Goal: Task Accomplishment & Management: Use online tool/utility

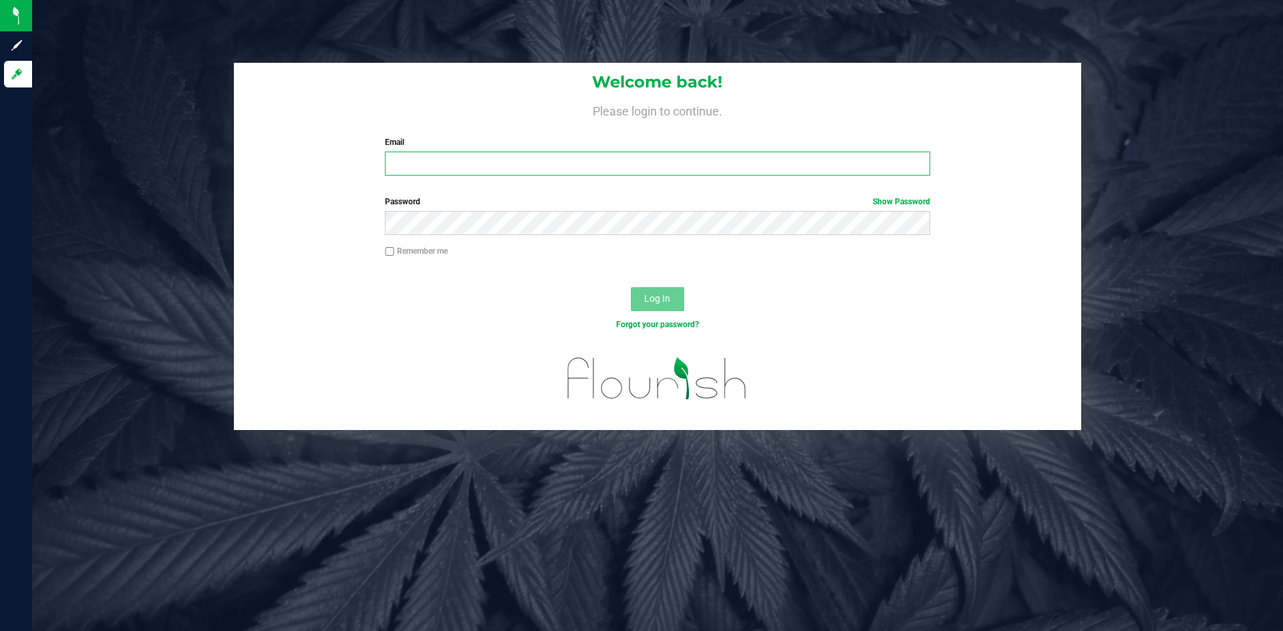
type input "[EMAIL_ADDRESS][DOMAIN_NAME]"
click at [547, 285] on div "Log In" at bounding box center [657, 303] width 847 height 45
click at [654, 308] on button "Log In" at bounding box center [657, 299] width 53 height 24
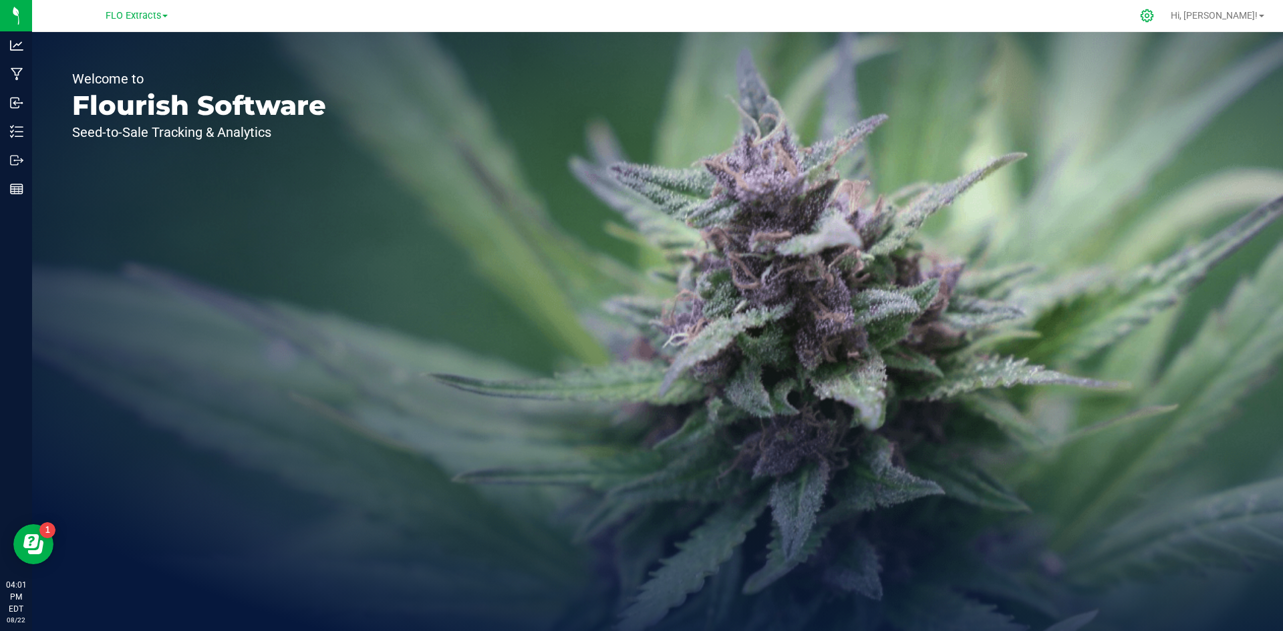
click at [1164, 24] on div at bounding box center [1147, 15] width 33 height 29
click at [1154, 14] on icon at bounding box center [1147, 16] width 14 height 14
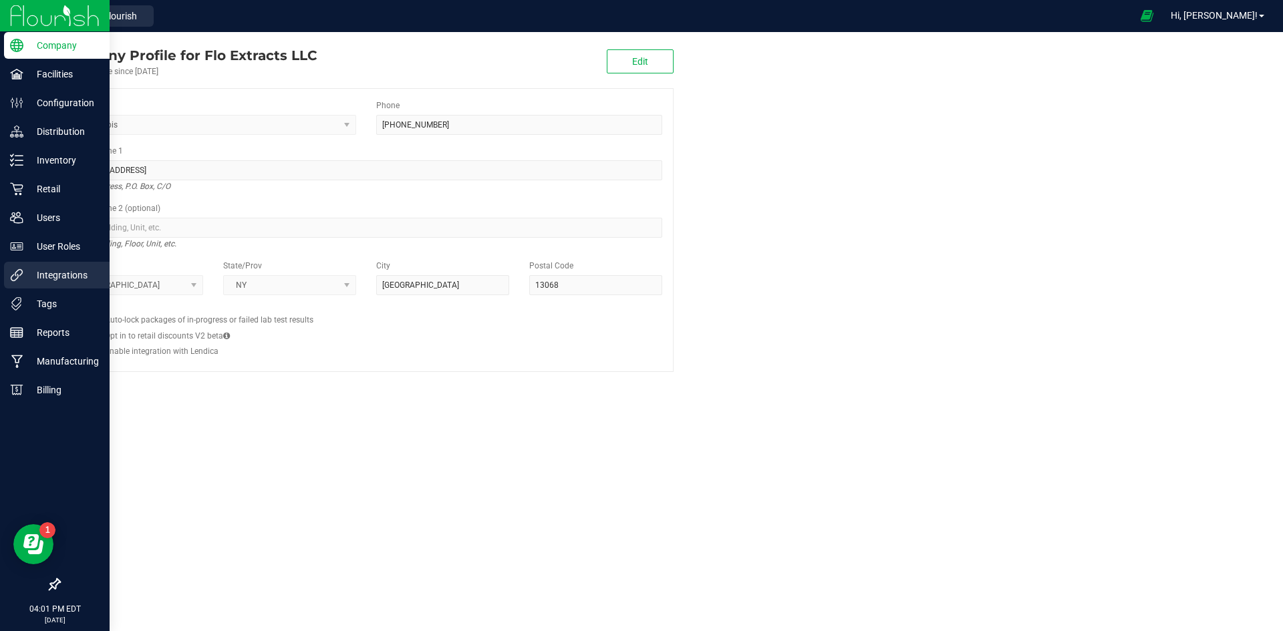
click at [39, 266] on div "Integrations" at bounding box center [57, 275] width 106 height 27
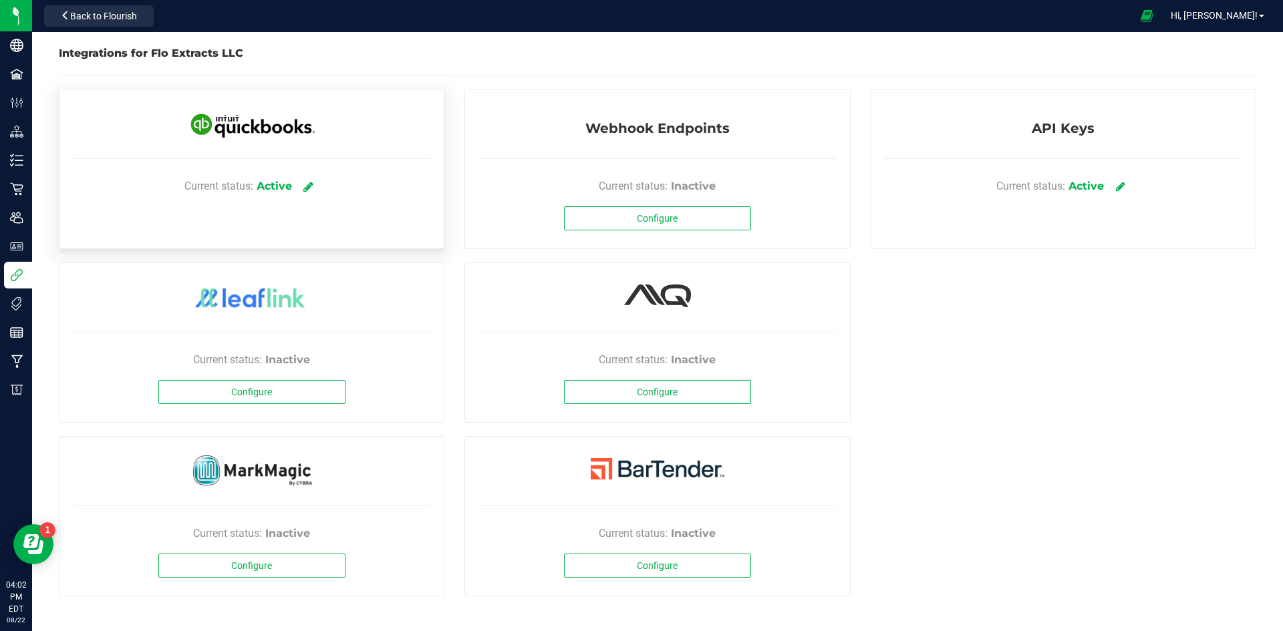
click at [306, 182] on icon at bounding box center [308, 186] width 10 height 12
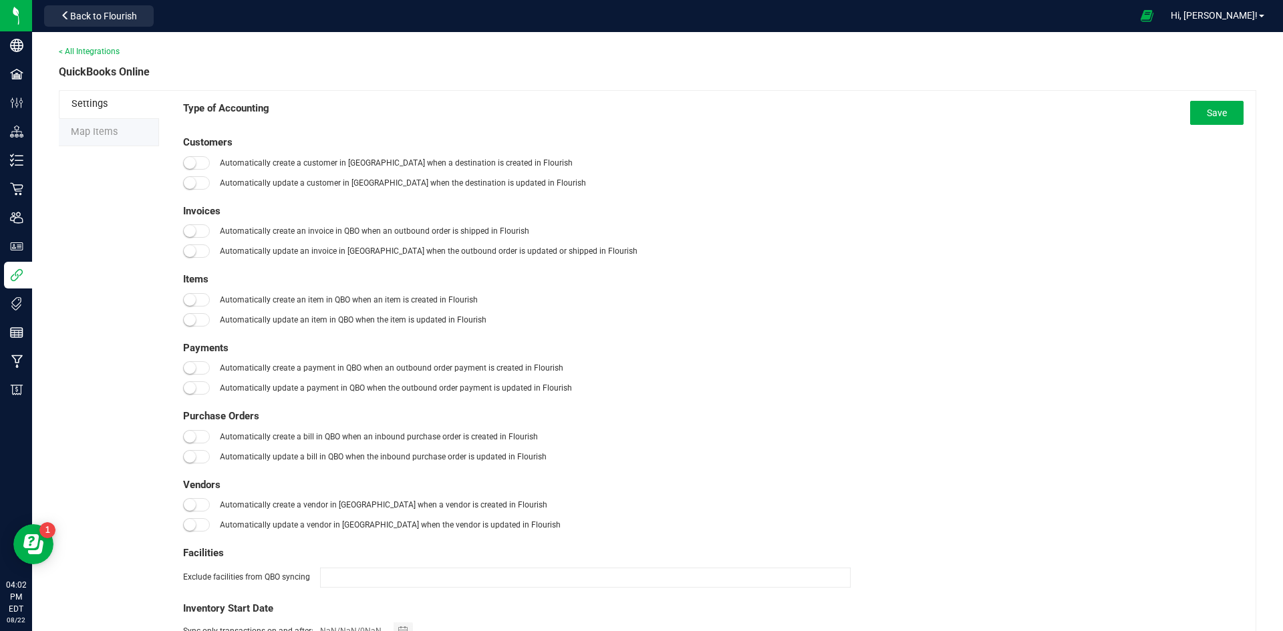
type input "01/01/2019"
click at [85, 128] on span "Map Items" at bounding box center [94, 131] width 47 height 11
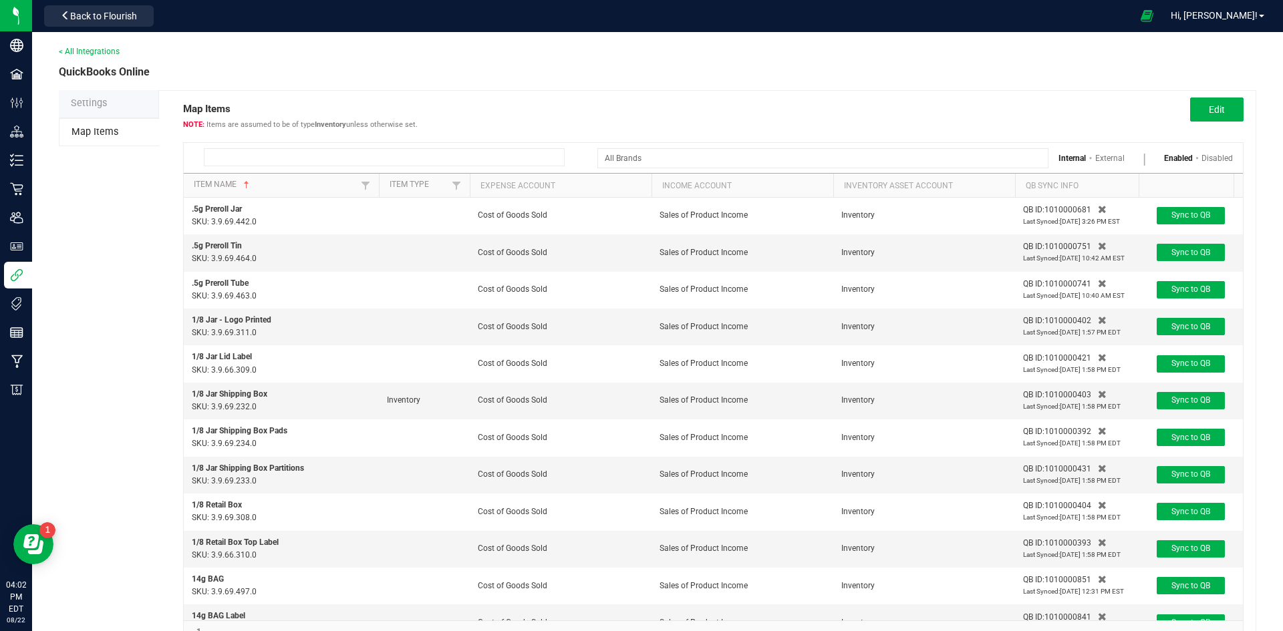
click at [330, 158] on input at bounding box center [384, 157] width 361 height 18
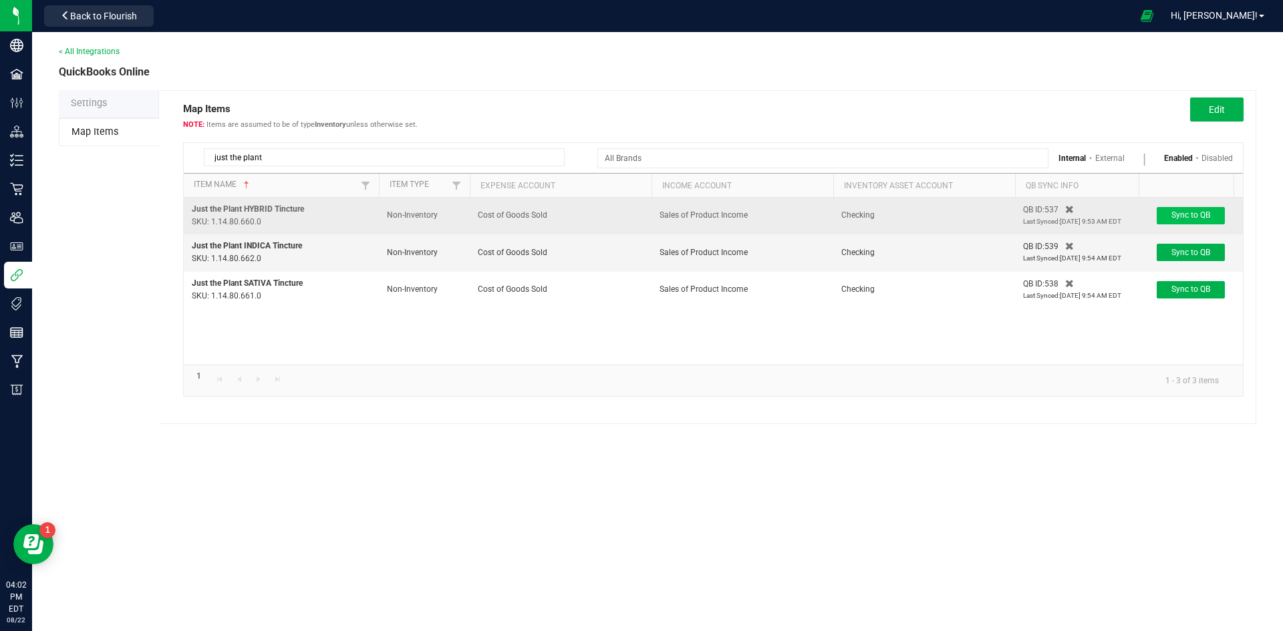
type input "just the plant"
click at [1192, 218] on span "Sync to QB" at bounding box center [1190, 214] width 39 height 9
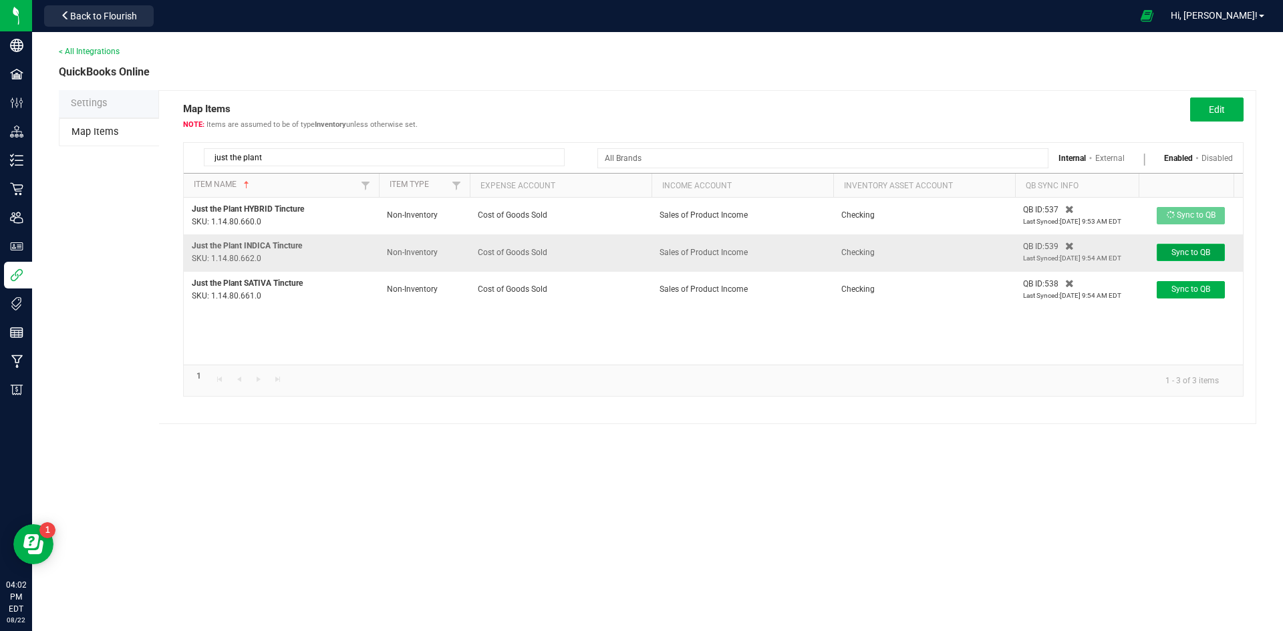
click at [1189, 256] on span "Sync to QB" at bounding box center [1190, 252] width 39 height 9
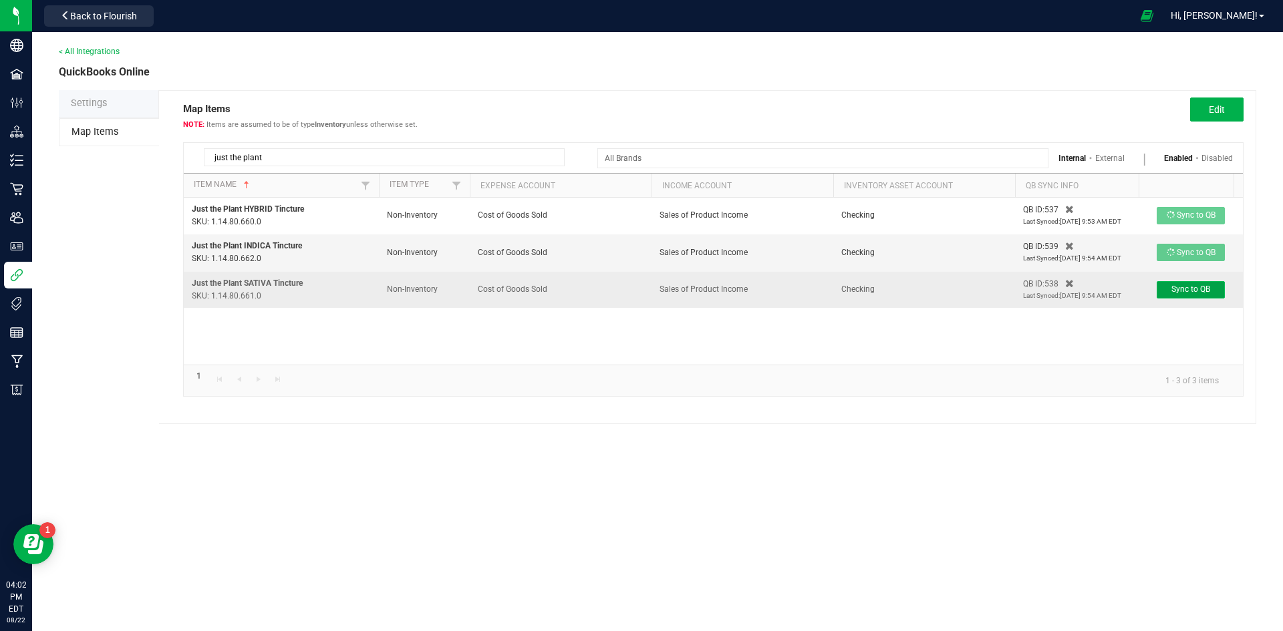
click at [1185, 289] on span "Sync to QB" at bounding box center [1190, 289] width 39 height 9
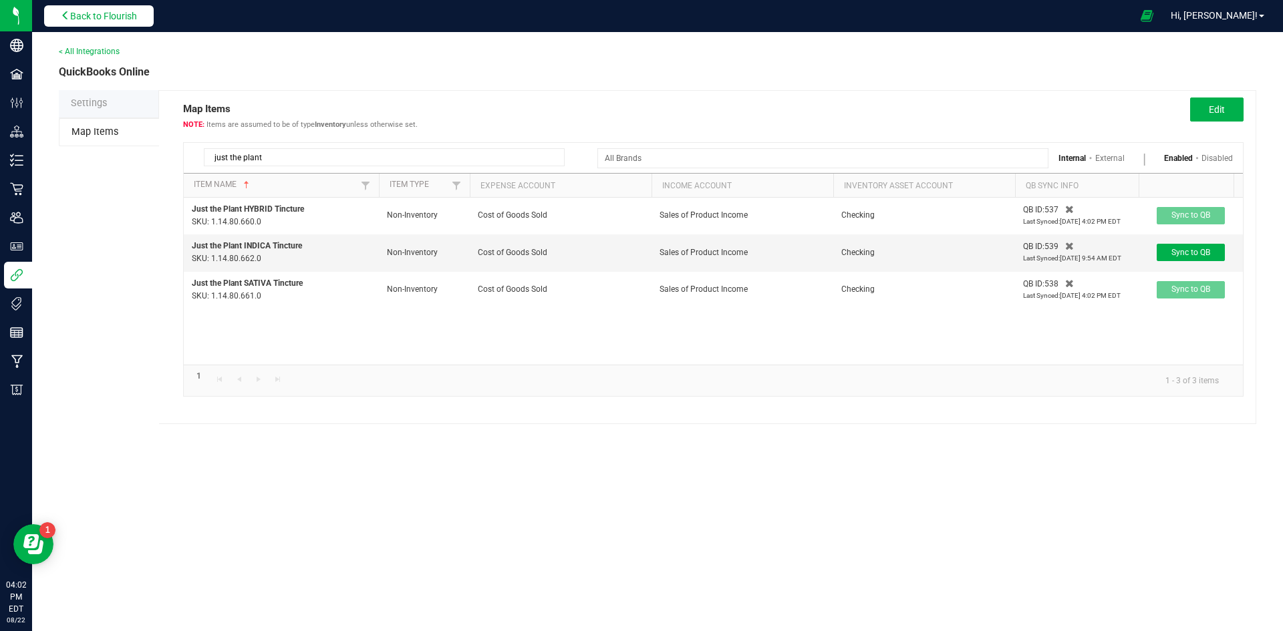
click at [126, 21] on span "Back to Flourish" at bounding box center [103, 16] width 67 height 11
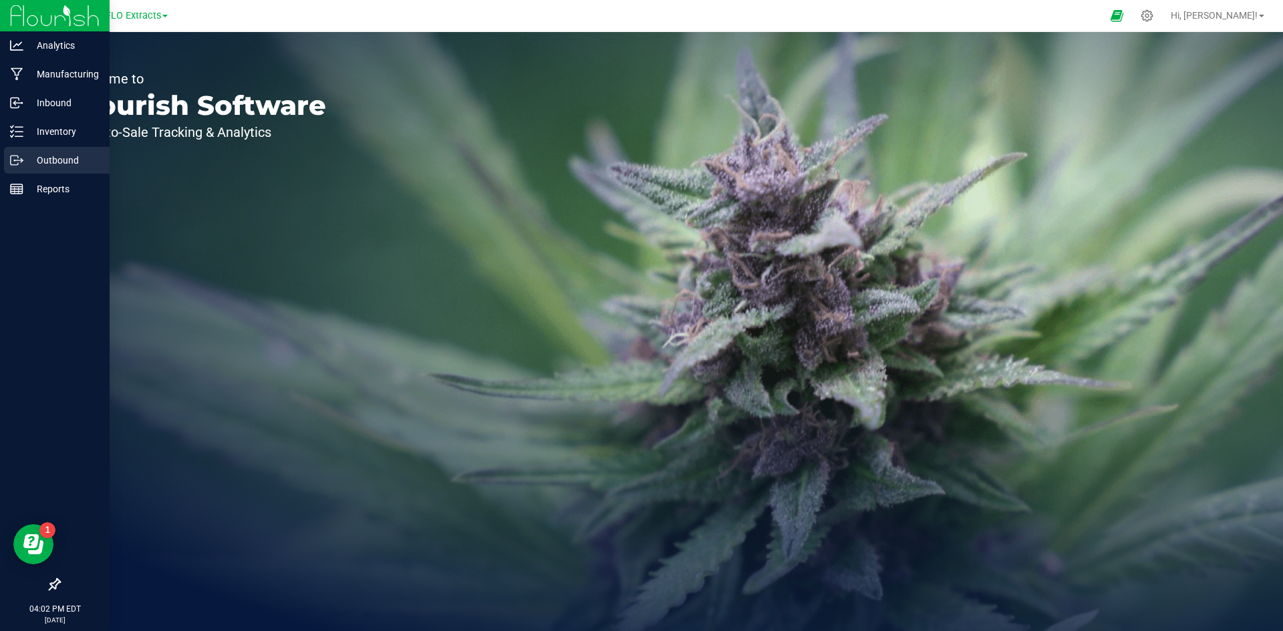
click at [47, 156] on p "Outbound" at bounding box center [63, 160] width 80 height 16
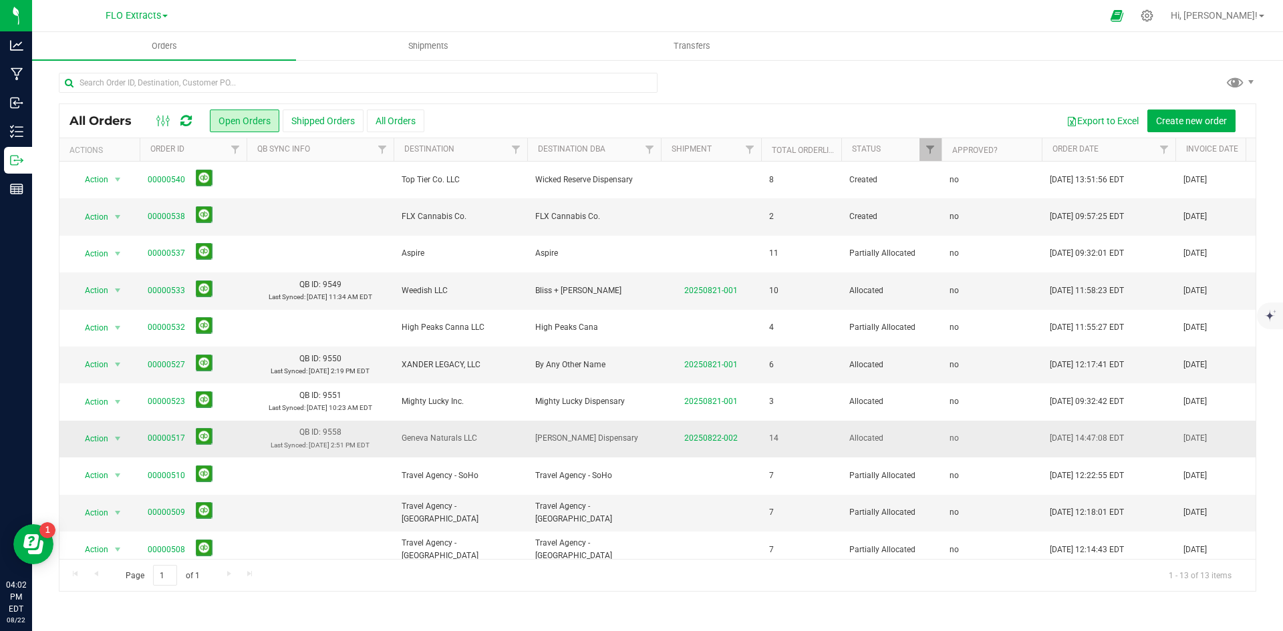
scroll to position [72, 0]
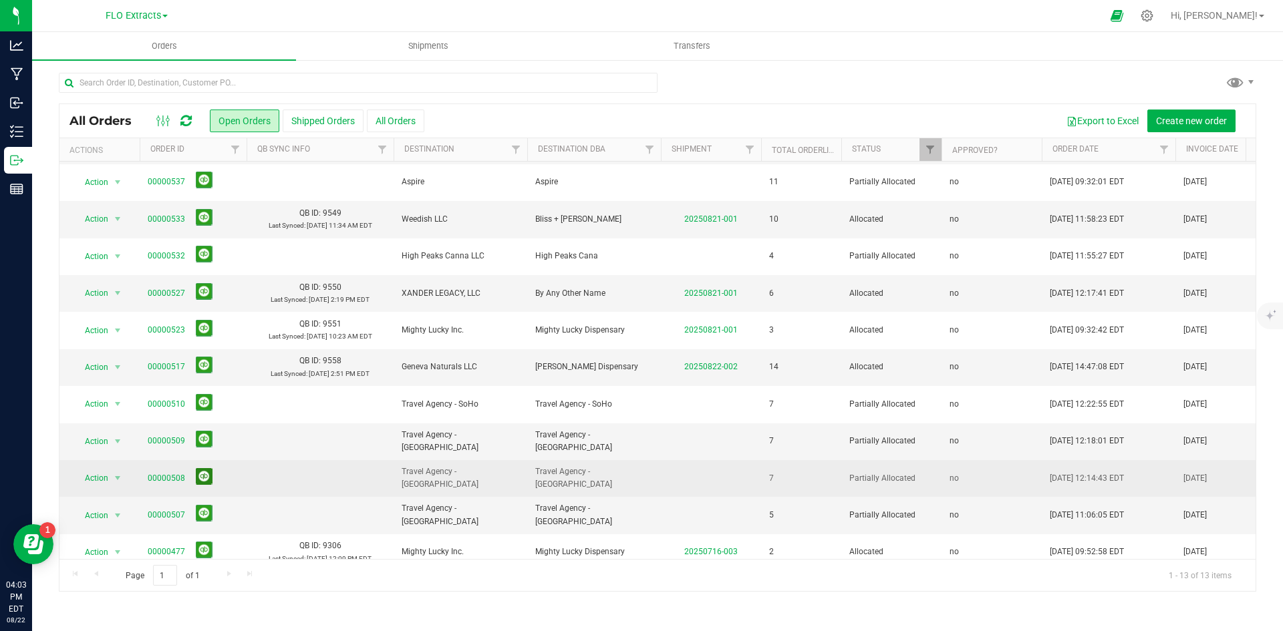
click at [203, 478] on button at bounding box center [204, 476] width 17 height 17
